Goal: Use online tool/utility: Utilize a website feature to perform a specific function

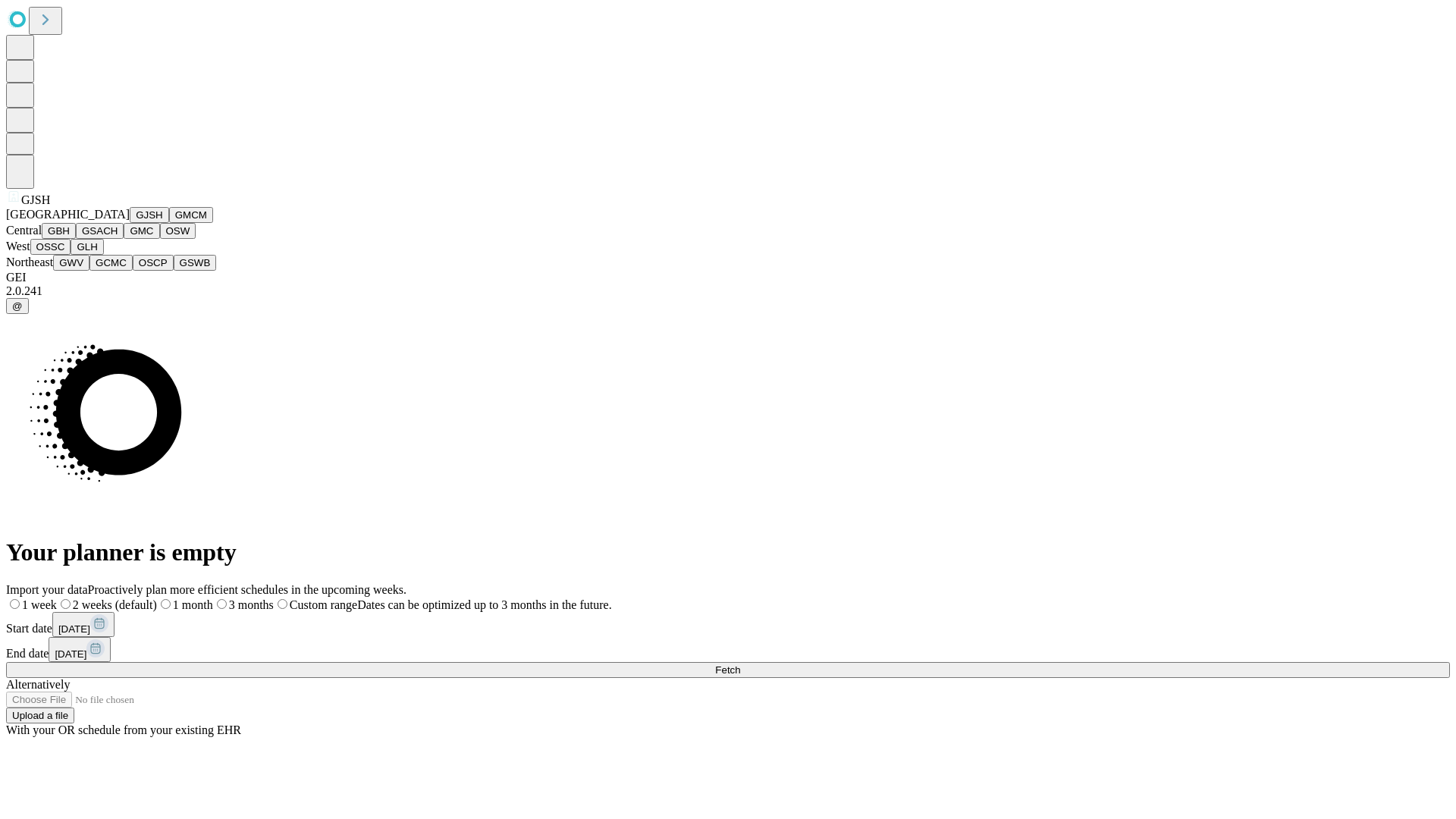
click at [130, 223] on button "GJSH" at bounding box center [150, 214] width 39 height 16
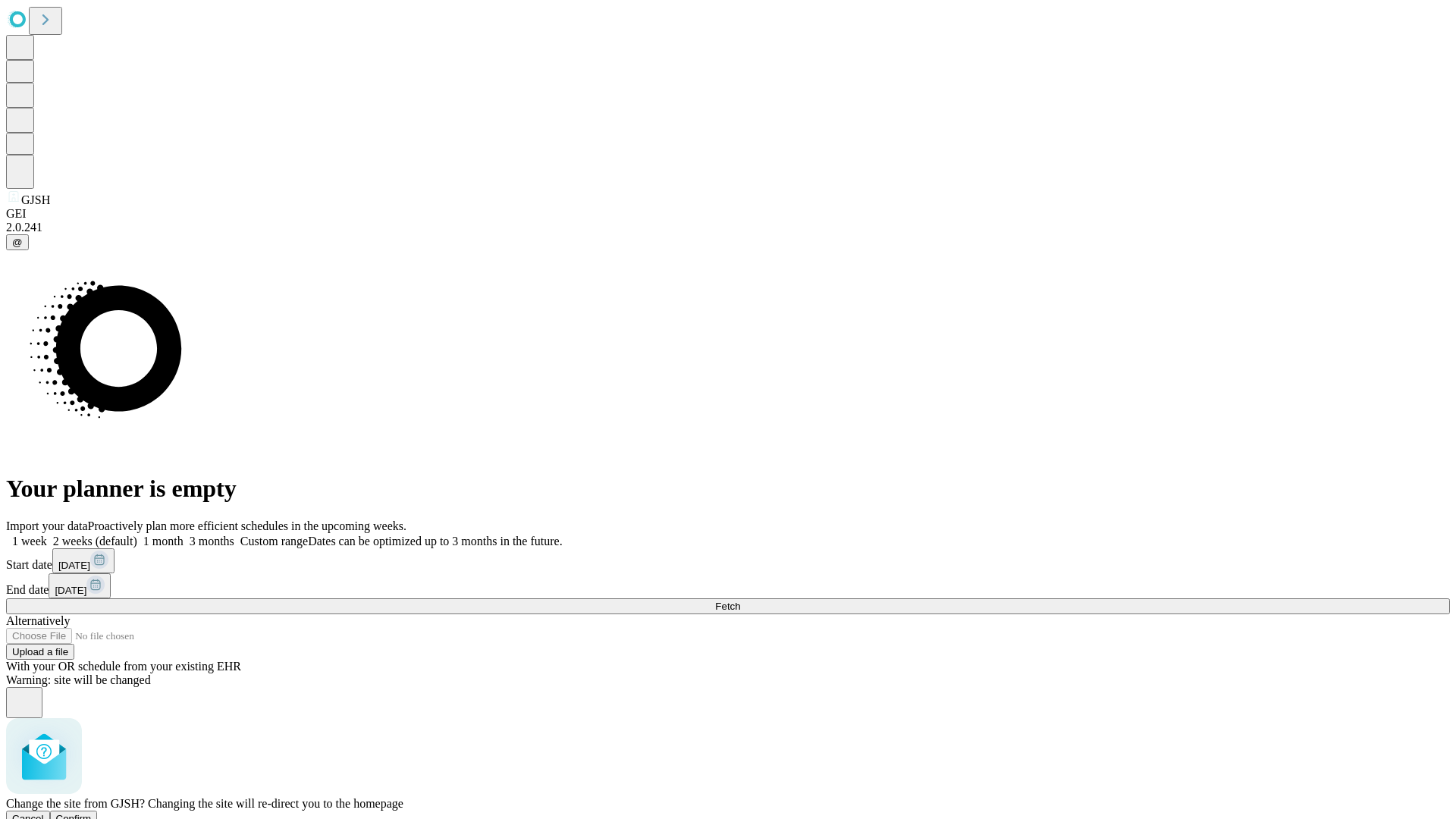
click at [92, 813] on span "Confirm" at bounding box center [74, 819] width 36 height 11
click at [137, 535] on label "2 weeks (default)" at bounding box center [92, 541] width 90 height 13
click at [740, 601] on span "Fetch" at bounding box center [727, 606] width 25 height 11
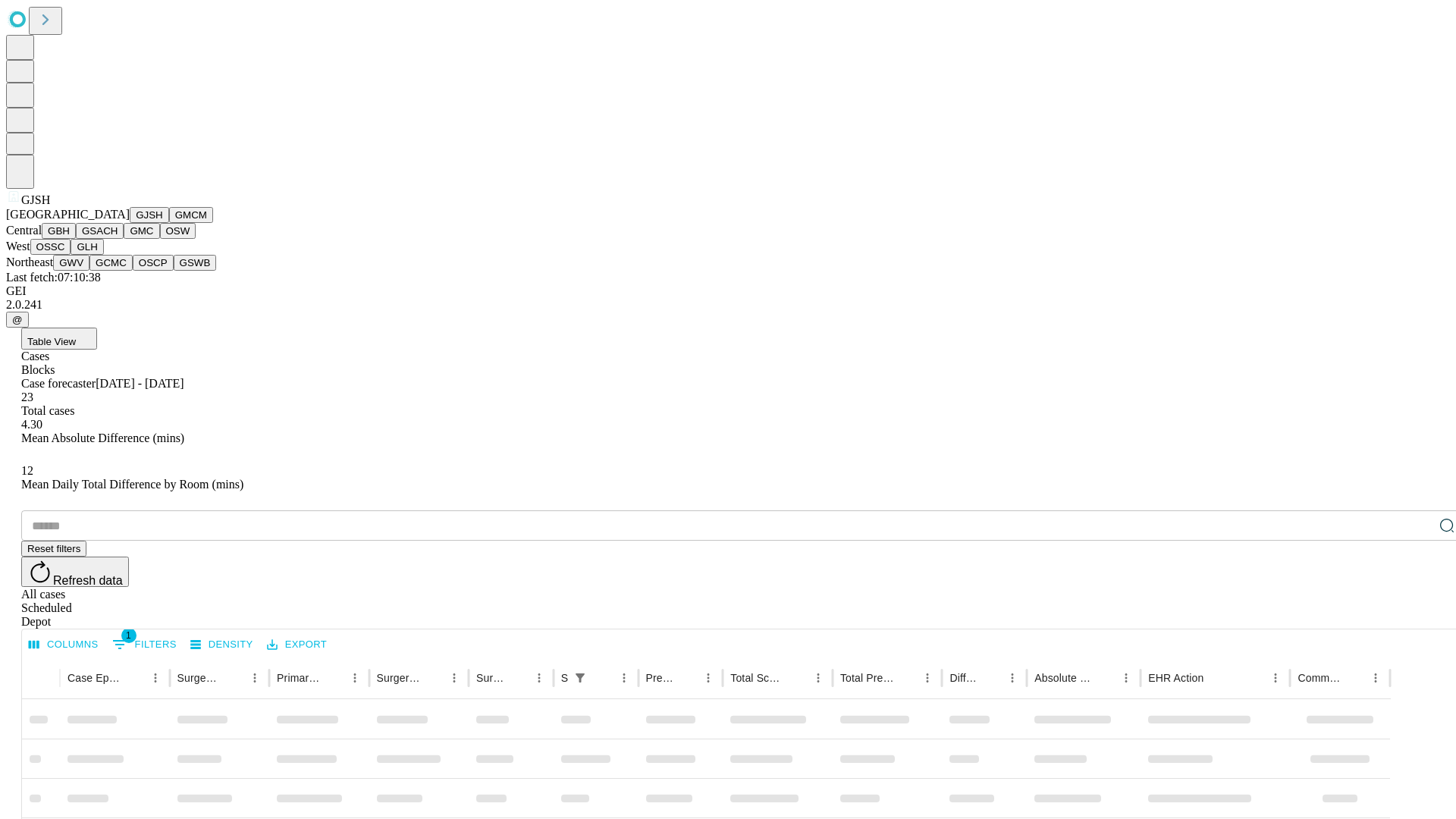
click at [169, 223] on button "GMCM" at bounding box center [191, 214] width 44 height 16
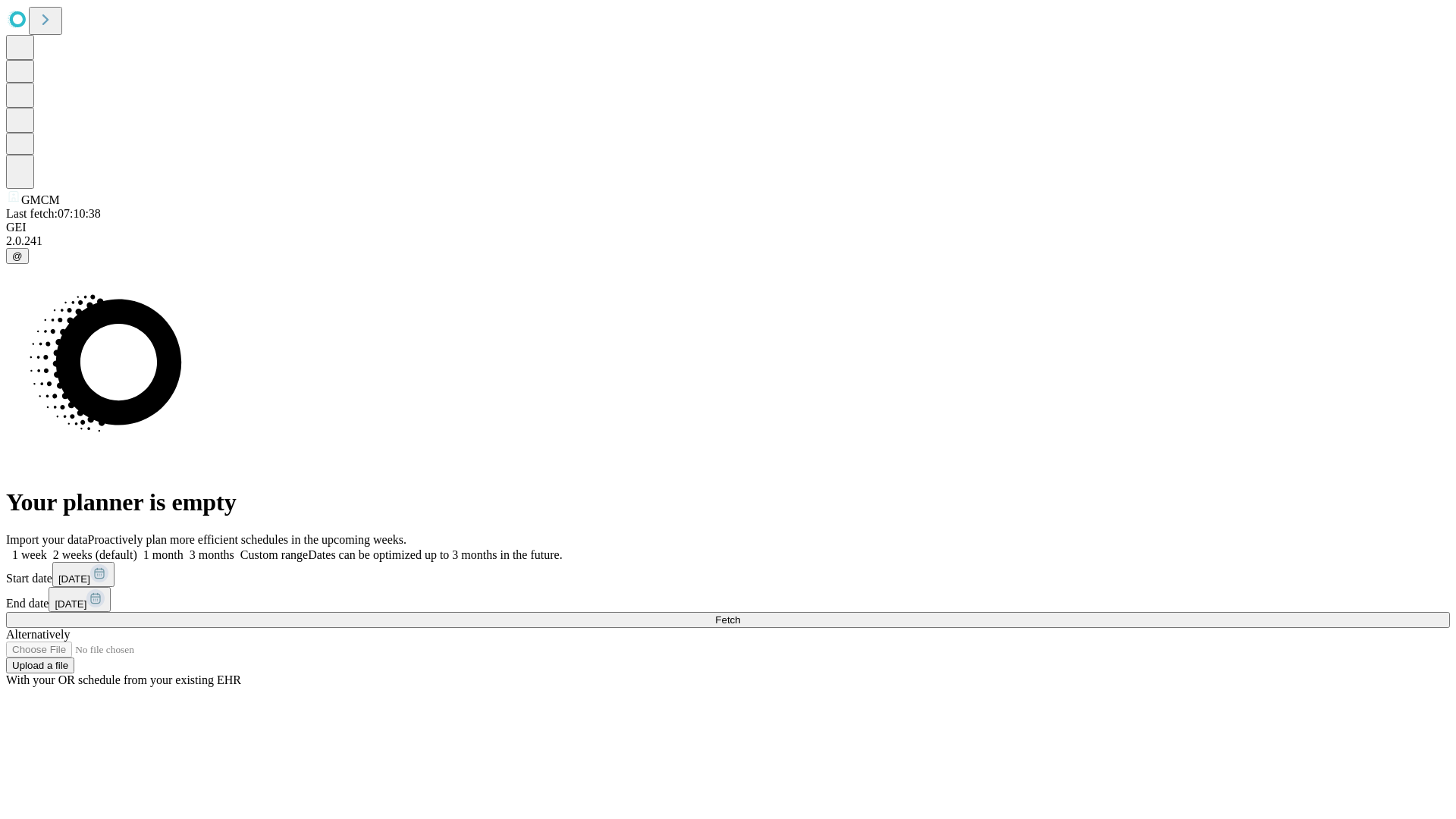
click at [137, 548] on label "2 weeks (default)" at bounding box center [92, 555] width 90 height 13
click at [740, 615] on span "Fetch" at bounding box center [727, 620] width 25 height 11
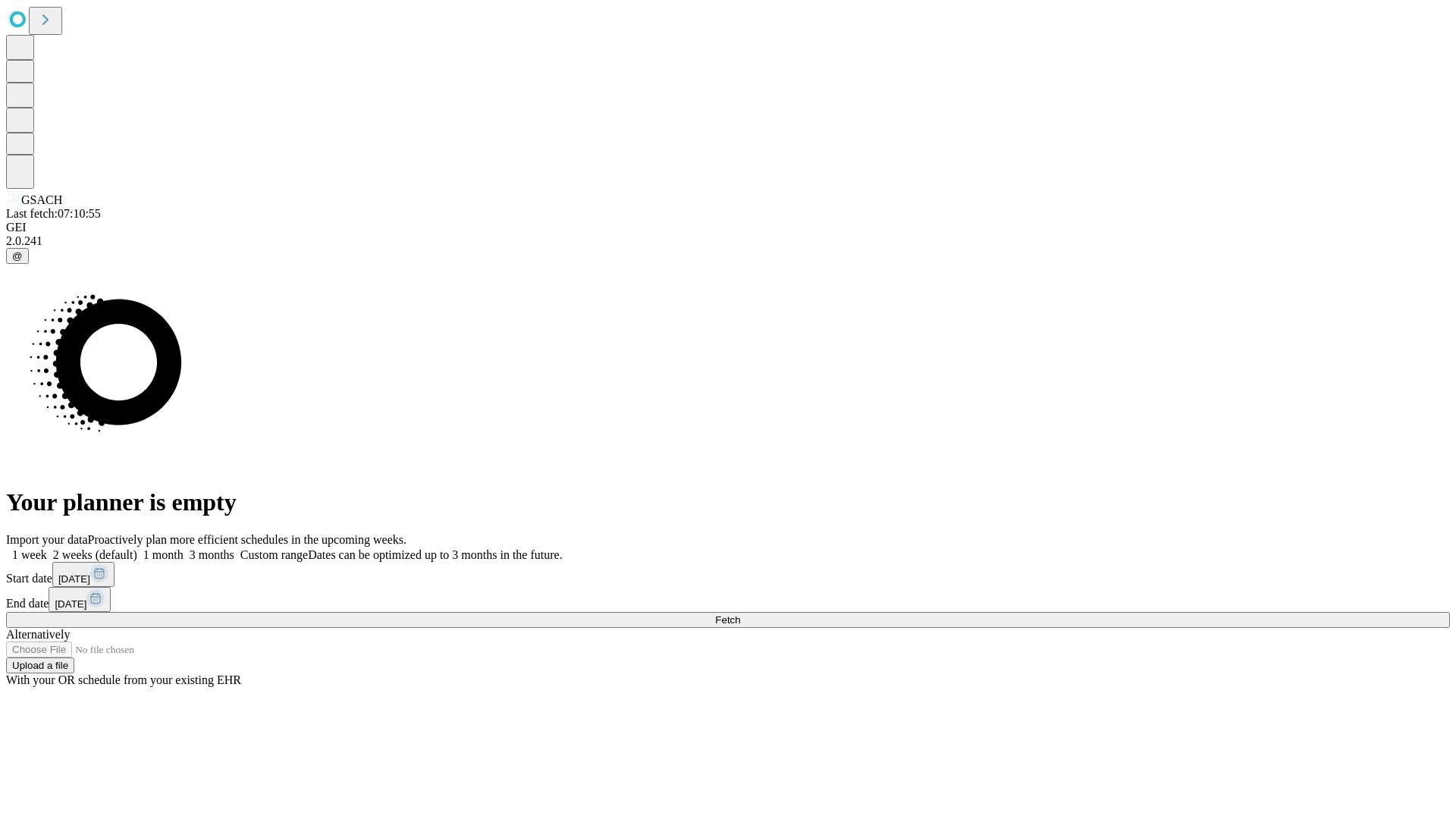
click at [137, 548] on label "2 weeks (default)" at bounding box center [92, 555] width 90 height 13
click at [740, 615] on span "Fetch" at bounding box center [727, 620] width 25 height 11
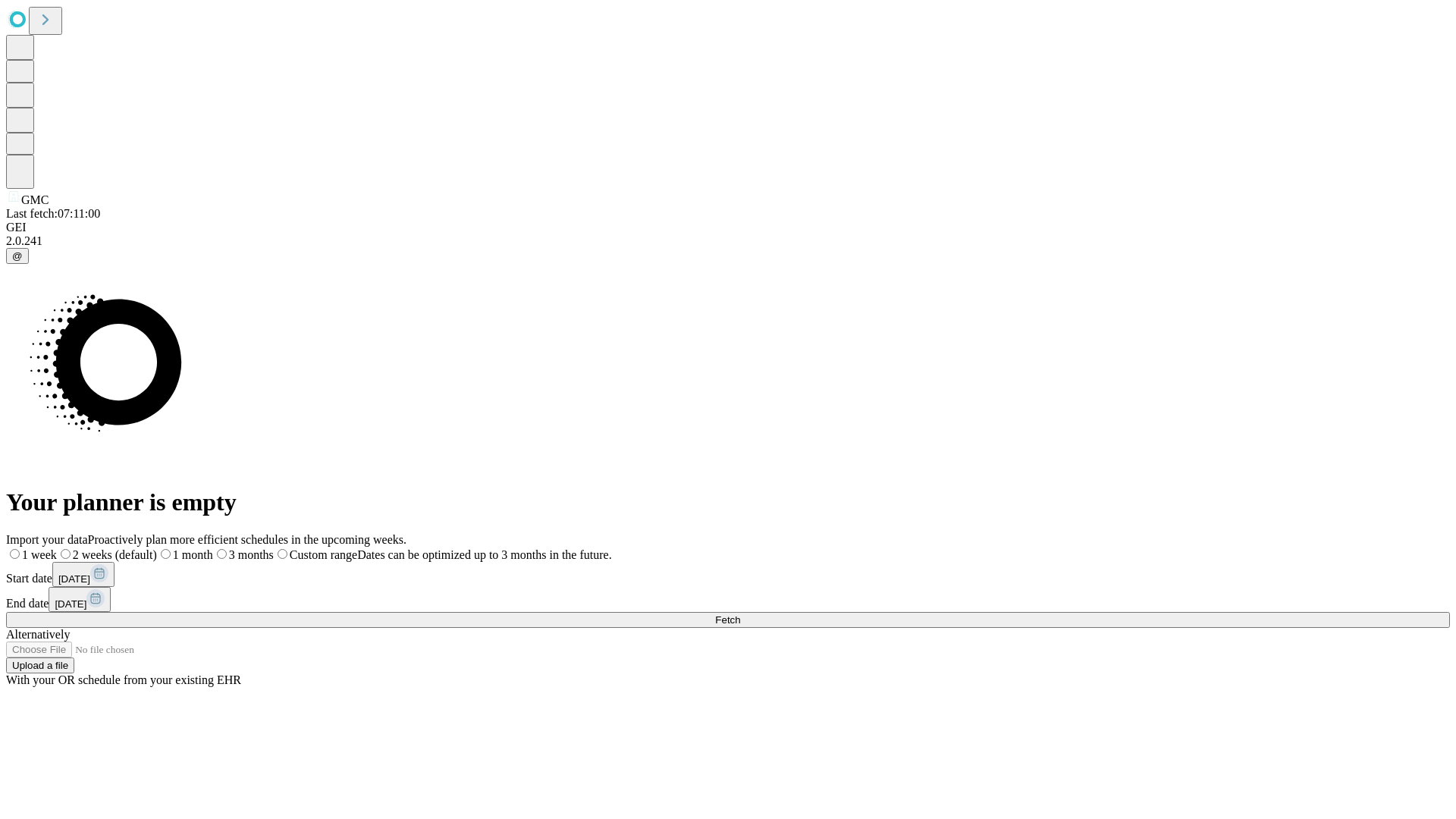
click at [157, 548] on label "2 weeks (default)" at bounding box center [107, 555] width 100 height 13
click at [740, 615] on span "Fetch" at bounding box center [727, 620] width 25 height 11
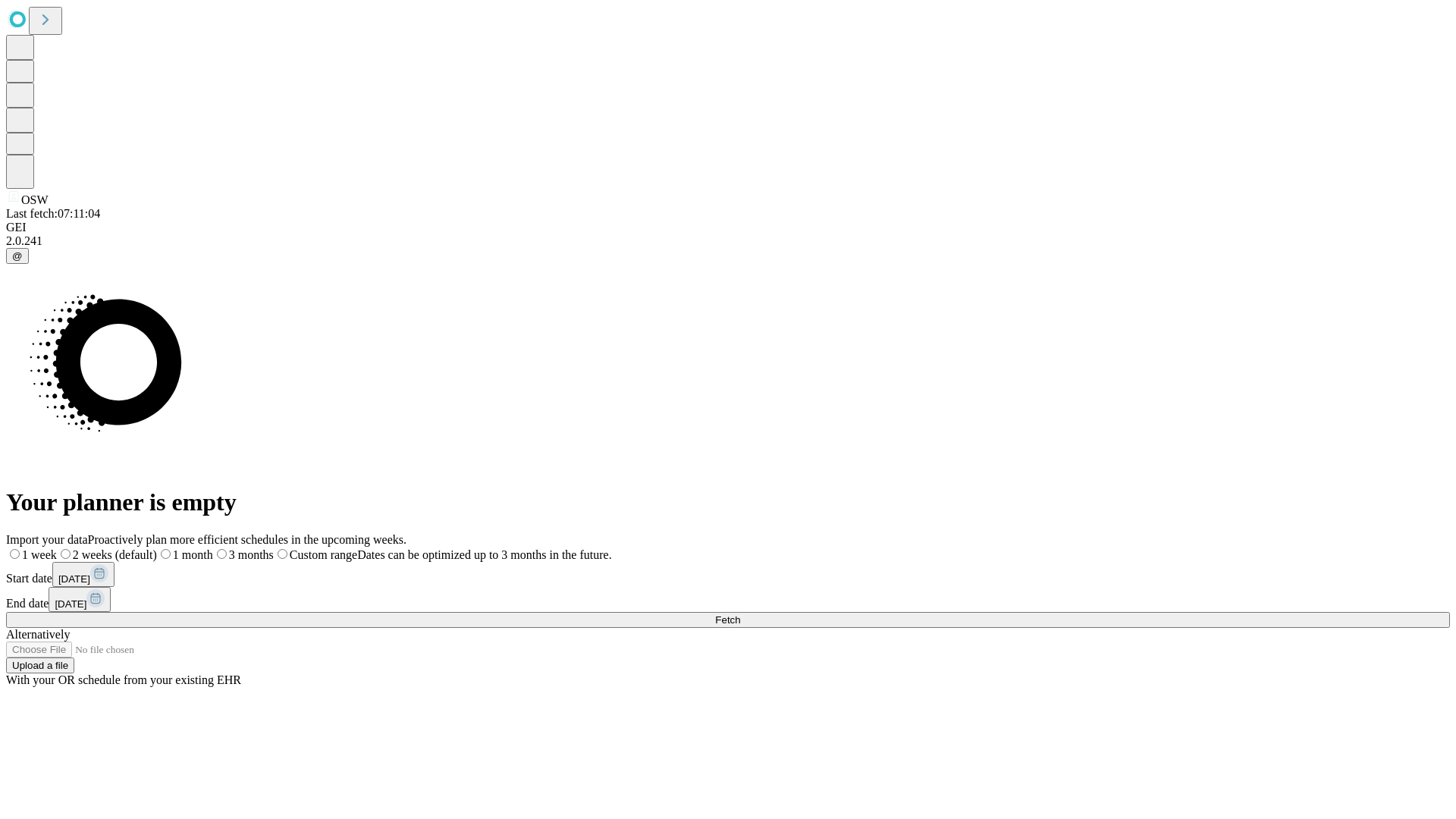
click at [157, 548] on label "2 weeks (default)" at bounding box center [107, 555] width 100 height 13
click at [740, 615] on span "Fetch" at bounding box center [727, 620] width 25 height 11
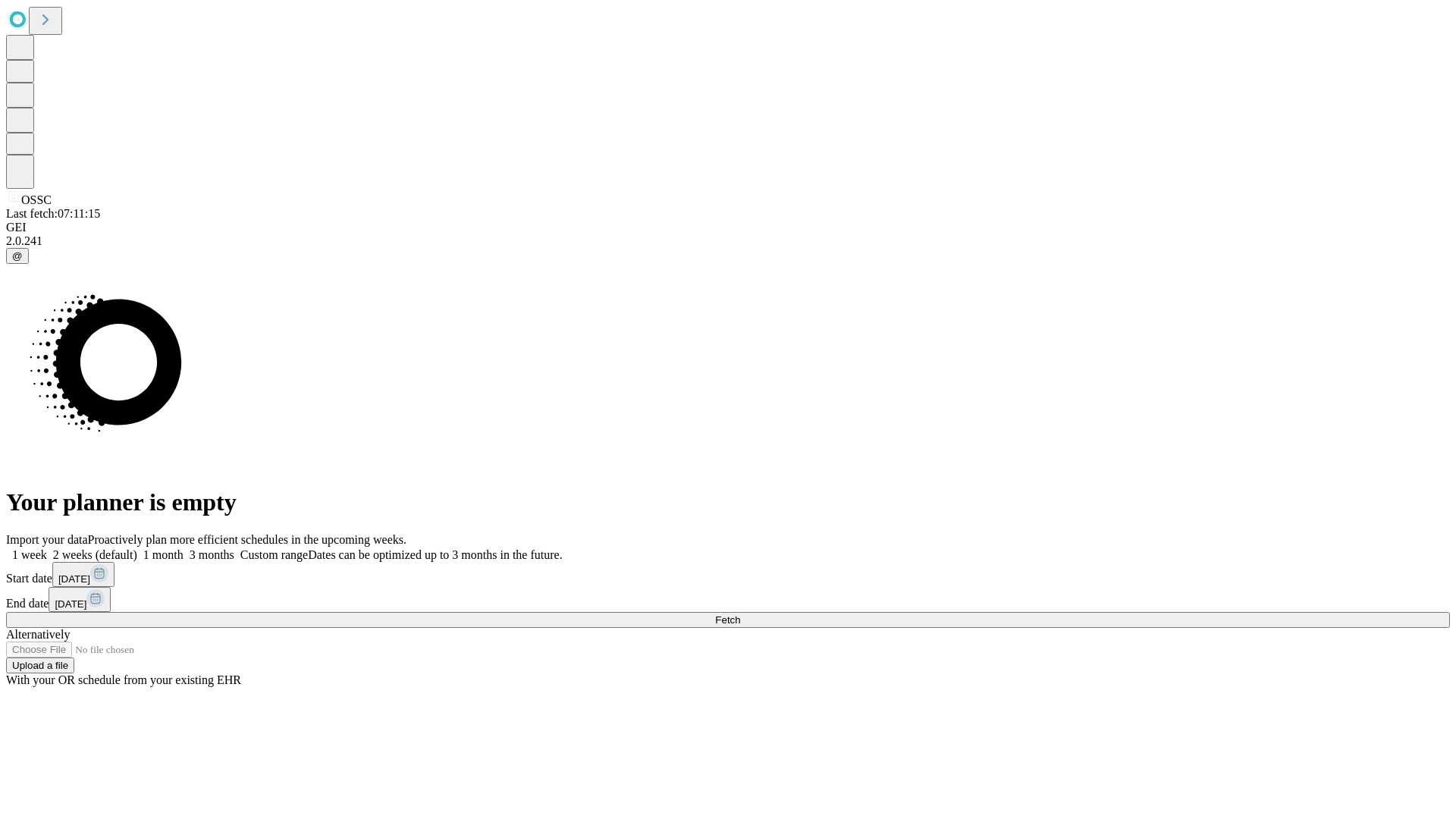
click at [137, 548] on label "2 weeks (default)" at bounding box center [92, 555] width 90 height 13
click at [740, 615] on span "Fetch" at bounding box center [727, 620] width 25 height 11
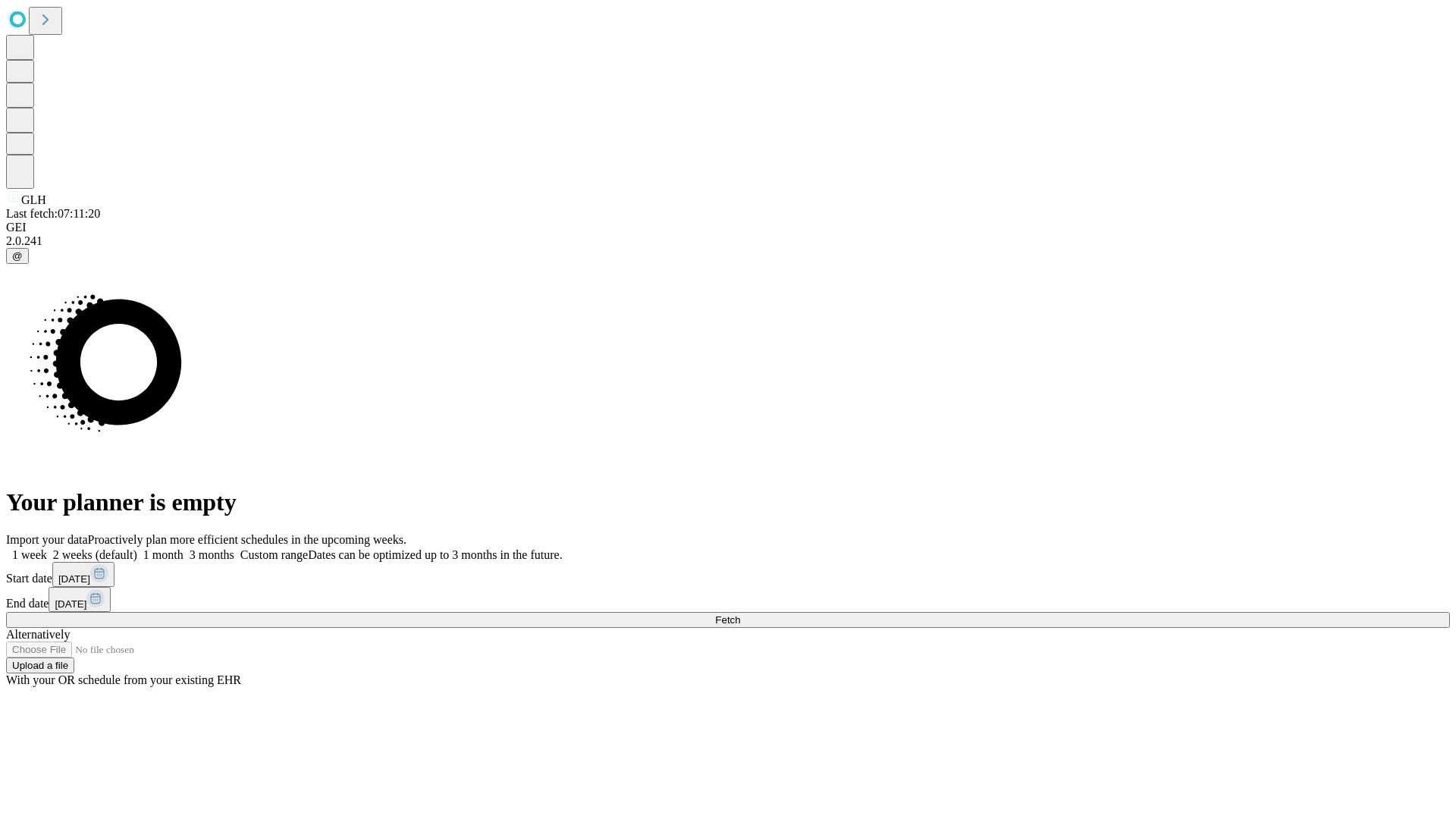
click at [137, 548] on label "2 weeks (default)" at bounding box center [92, 555] width 90 height 13
click at [740, 615] on span "Fetch" at bounding box center [727, 620] width 25 height 11
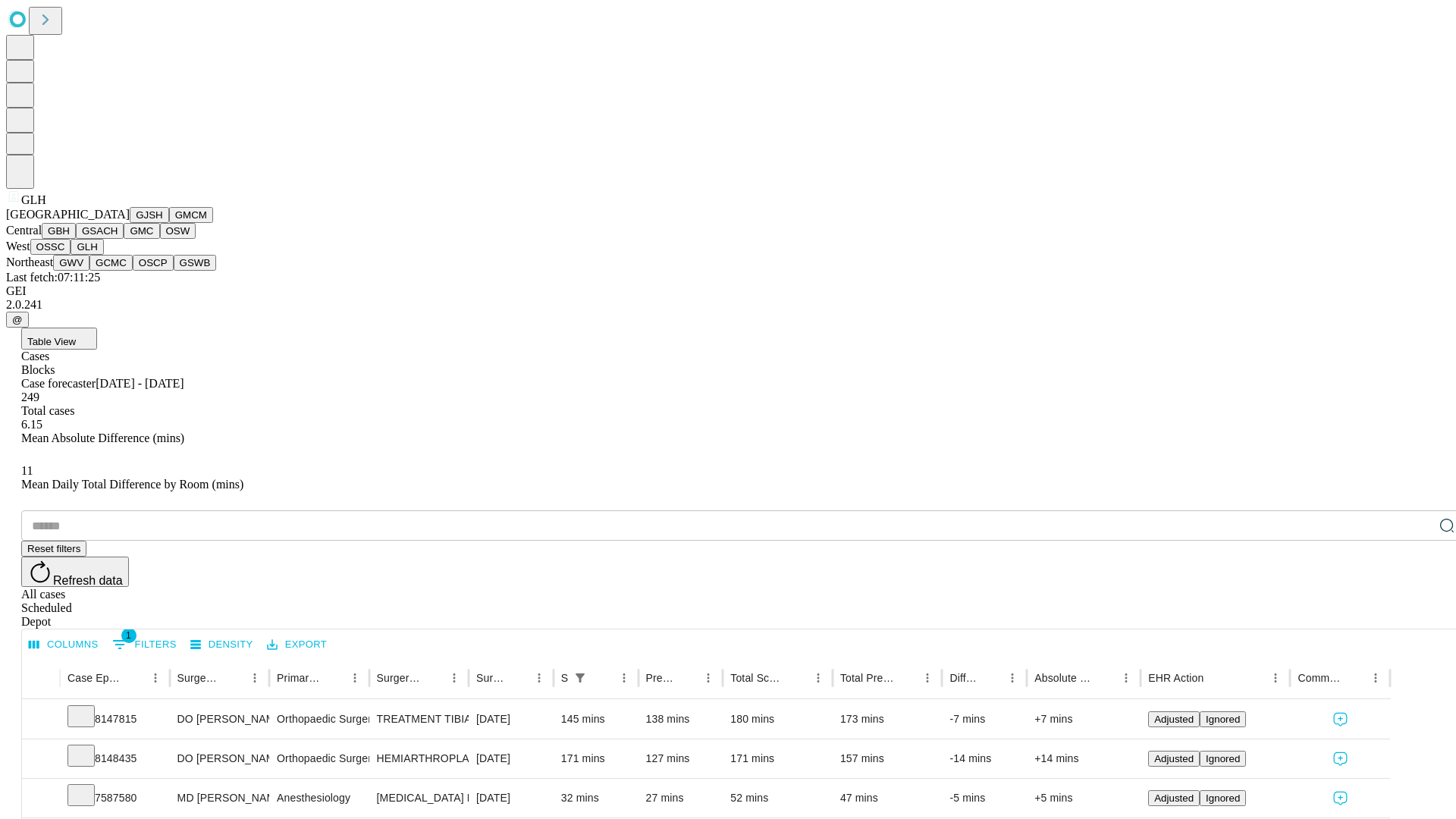
click at [90, 271] on button "GWV" at bounding box center [71, 262] width 37 height 16
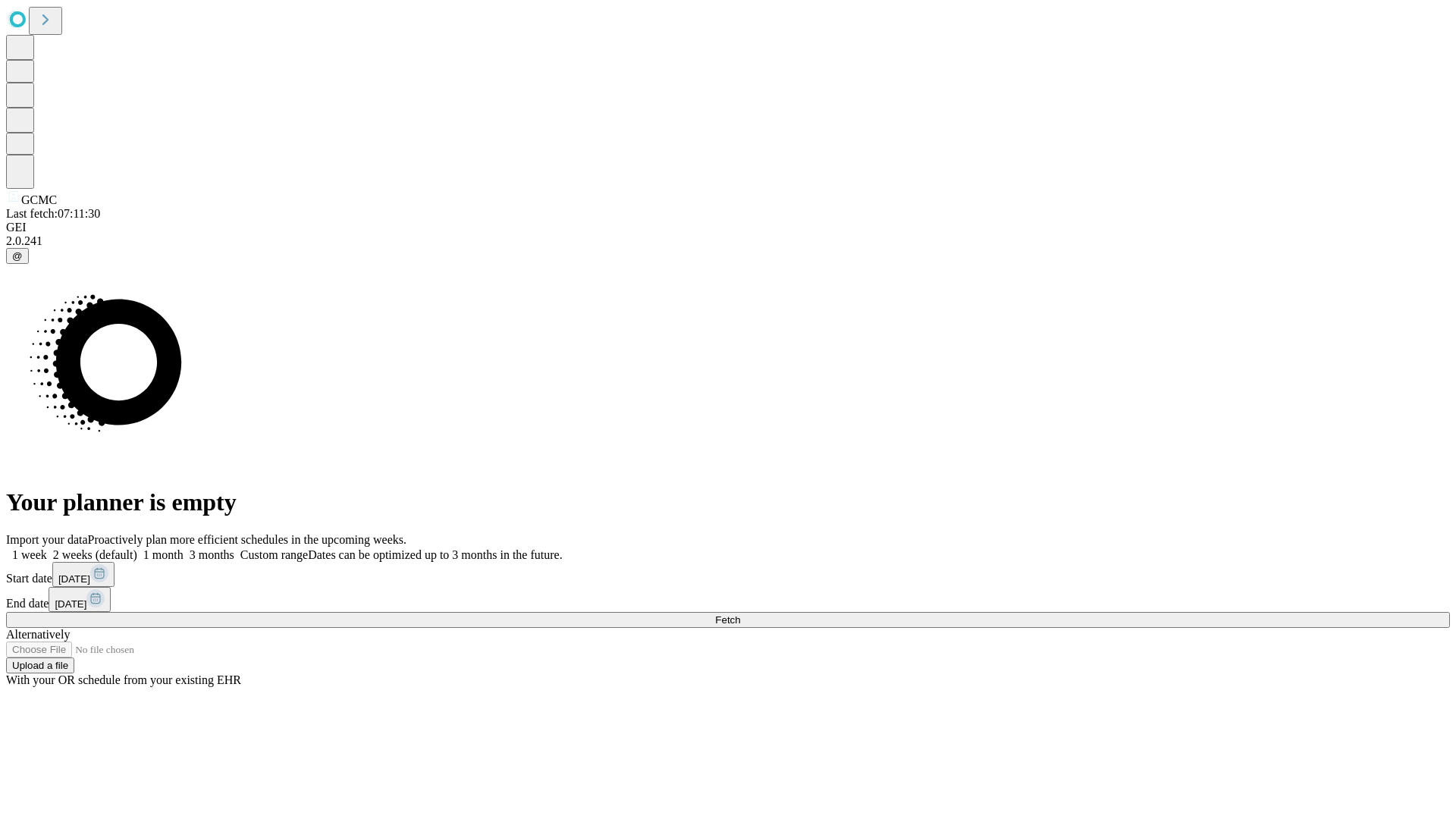
click at [137, 548] on label "2 weeks (default)" at bounding box center [92, 555] width 90 height 13
click at [740, 615] on span "Fetch" at bounding box center [727, 620] width 25 height 11
